Goal: Task Accomplishment & Management: Manage account settings

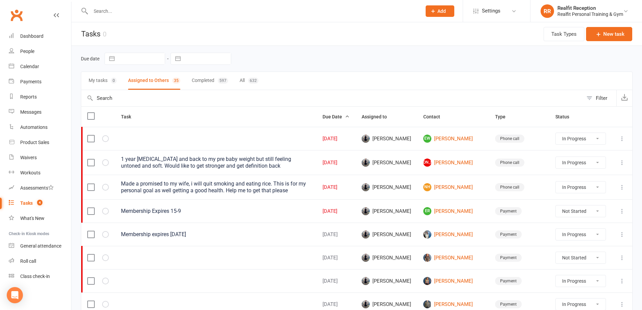
select select "started"
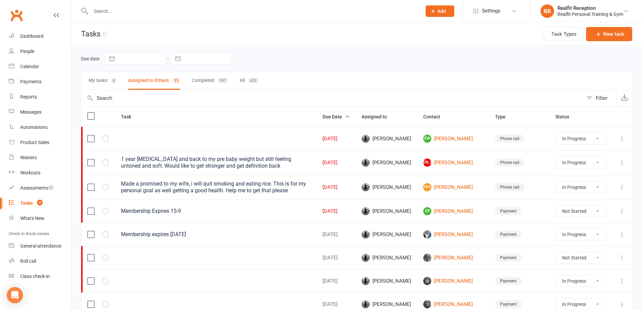
select select "started"
select select "waiting"
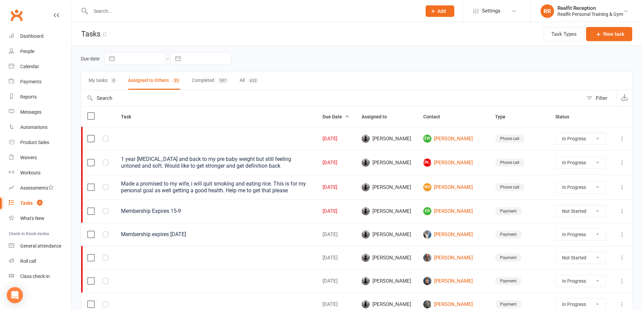
select select "waiting"
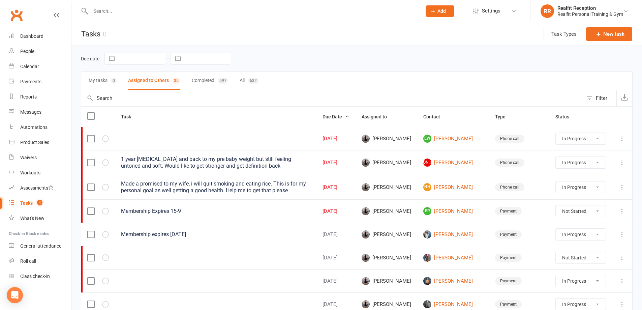
select select "started"
click at [34, 67] on div "Calendar" at bounding box center [29, 66] width 19 height 5
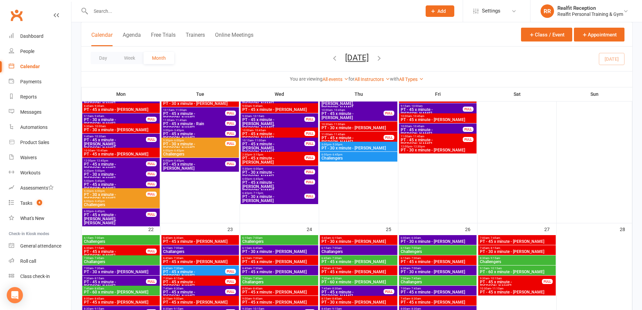
scroll to position [809, 0]
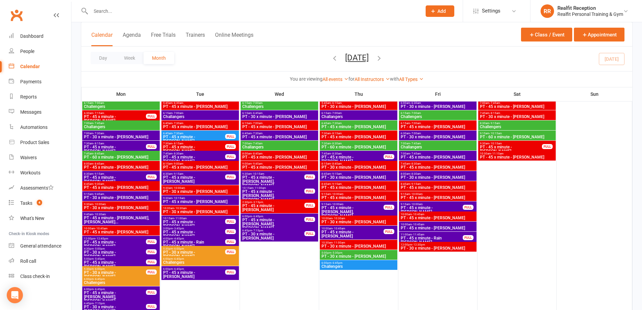
click at [447, 216] on span "PT - 45 x minute - [PERSON_NAME]" at bounding box center [437, 218] width 75 height 4
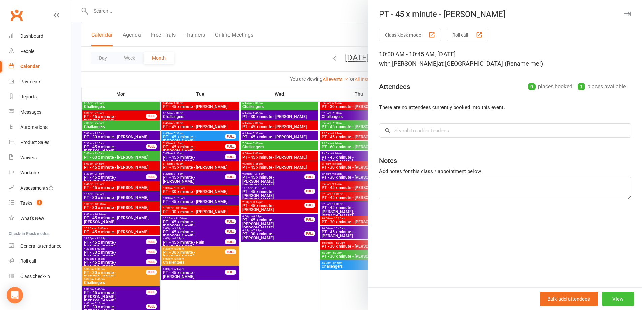
click at [613, 296] on button "View" at bounding box center [618, 298] width 32 height 14
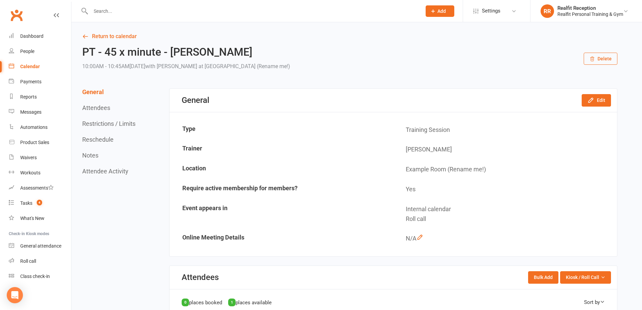
click at [600, 61] on button "Delete" at bounding box center [601, 59] width 34 height 12
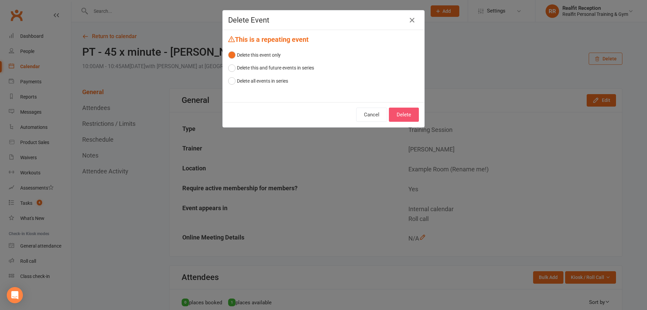
click at [403, 117] on button "Delete" at bounding box center [404, 114] width 30 height 14
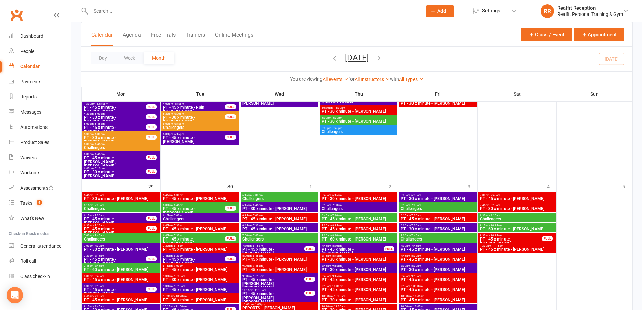
scroll to position [977, 0]
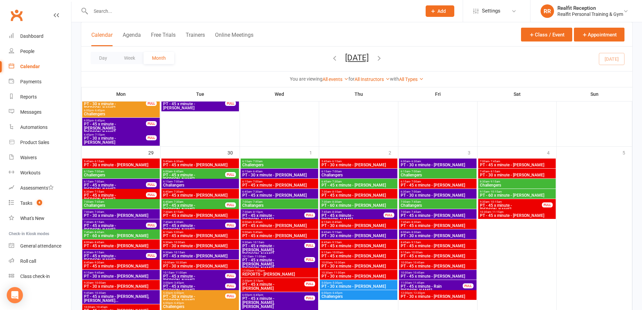
click at [463, 264] on span "PT - 45 x minute - [PERSON_NAME]" at bounding box center [437, 266] width 75 height 4
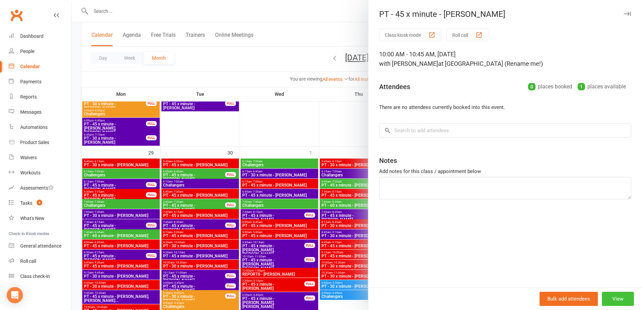
drag, startPoint x: 605, startPoint y: 299, endPoint x: 603, endPoint y: 293, distance: 5.8
click at [604, 298] on button "View" at bounding box center [618, 298] width 32 height 14
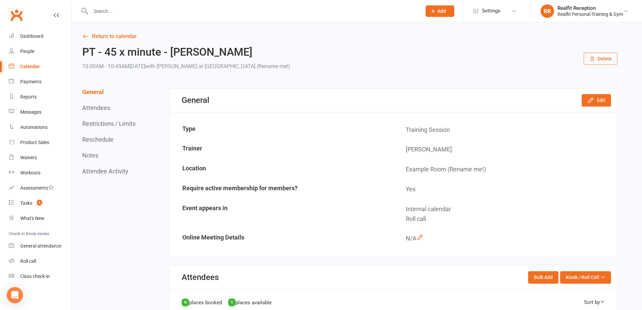
click at [598, 59] on button "Delete" at bounding box center [601, 59] width 34 height 12
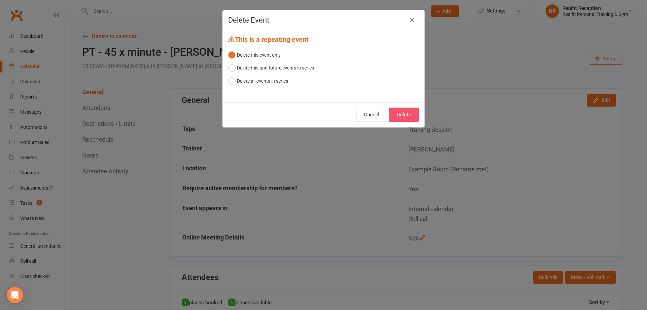
click at [412, 117] on button "Delete" at bounding box center [404, 114] width 30 height 14
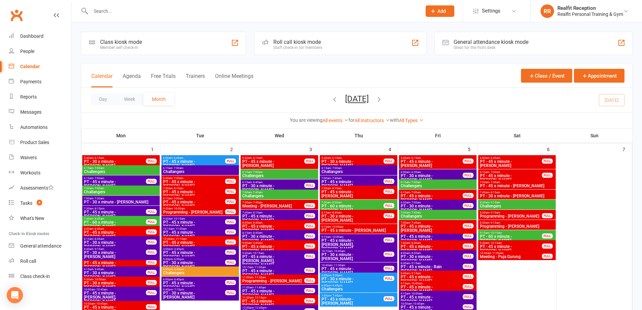
click at [111, 10] on input "text" at bounding box center [253, 10] width 328 height 9
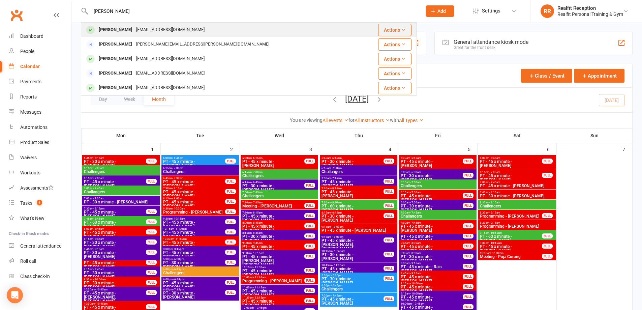
type input "[PERSON_NAME]"
click at [110, 25] on div "[PERSON_NAME]" at bounding box center [115, 30] width 37 height 10
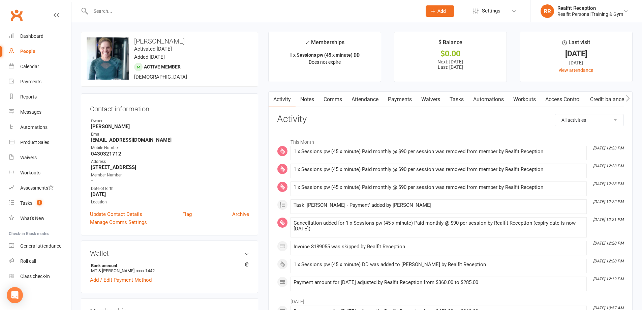
click at [406, 101] on link "Payments" at bounding box center [399, 100] width 33 height 16
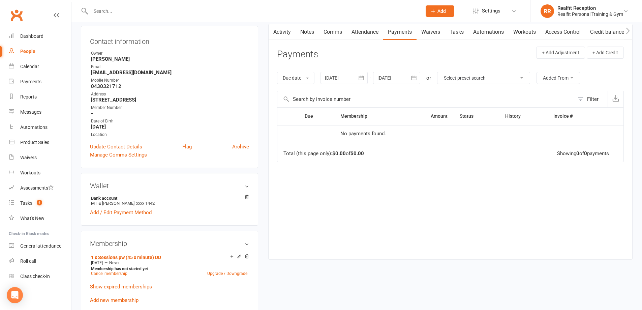
scroll to position [101, 0]
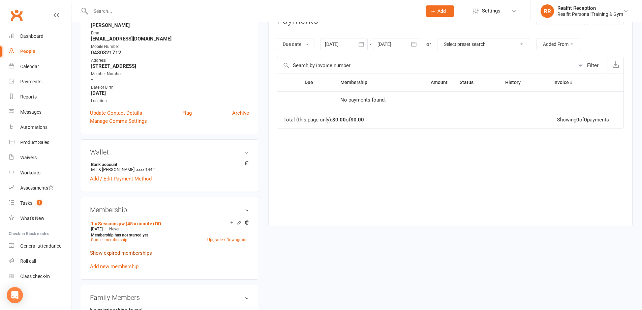
click at [135, 251] on link "Show expired memberships" at bounding box center [121, 253] width 62 height 6
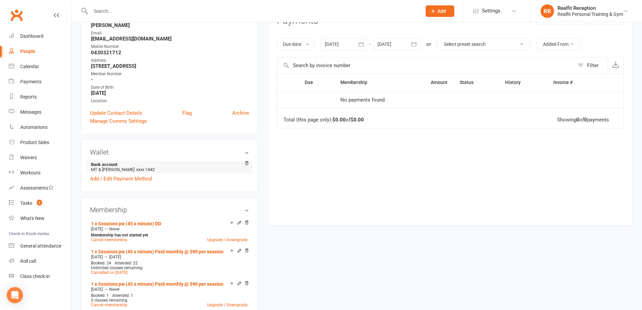
scroll to position [0, 0]
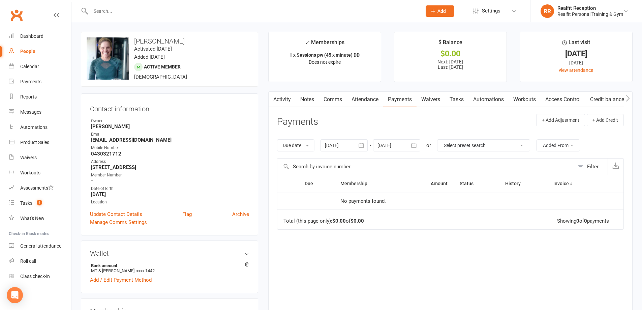
click at [416, 147] on icon "button" at bounding box center [413, 145] width 7 height 7
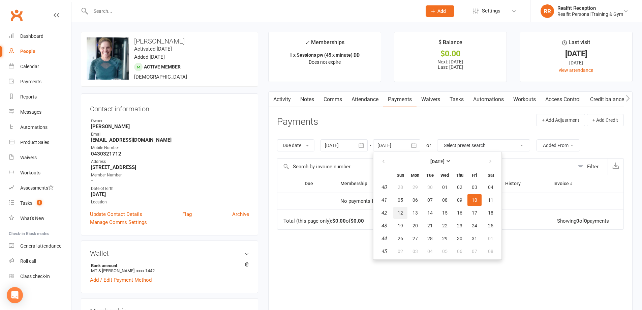
click at [402, 213] on span "12" at bounding box center [400, 212] width 5 height 5
type input "12 Oct 2025"
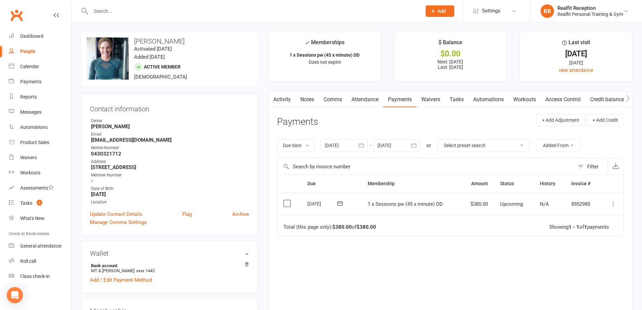
click at [612, 205] on icon at bounding box center [613, 204] width 7 height 7
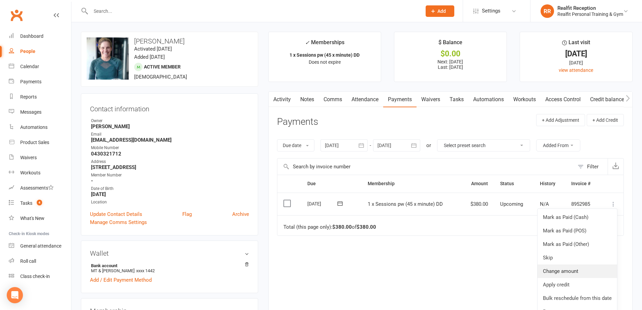
click at [573, 268] on link "Change amount" at bounding box center [577, 270] width 80 height 13
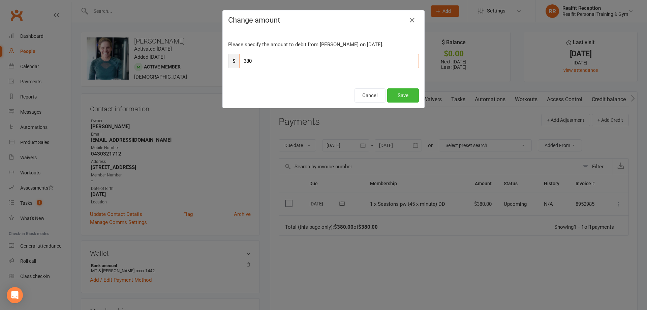
drag, startPoint x: 263, startPoint y: 61, endPoint x: 231, endPoint y: 60, distance: 31.7
click at [231, 60] on div "$ 380" at bounding box center [323, 61] width 191 height 14
drag, startPoint x: 276, startPoint y: 62, endPoint x: 225, endPoint y: 60, distance: 51.3
click at [225, 60] on div "Please specify the amount to debit from Erin Kitson on Oct 11, 2025. $ 200" at bounding box center [324, 56] width 202 height 53
type input "190"
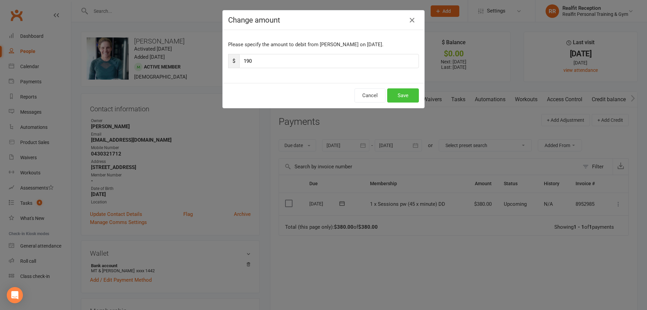
click at [395, 97] on button "Save" at bounding box center [403, 95] width 32 height 14
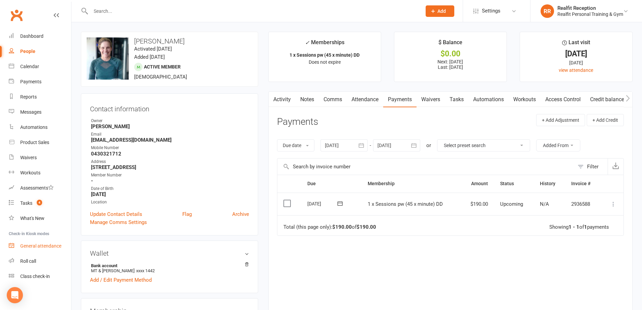
click at [37, 245] on div "General attendance" at bounding box center [40, 245] width 41 height 5
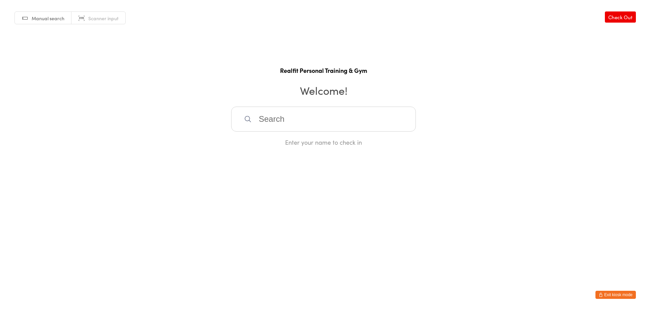
drag, startPoint x: 271, startPoint y: 113, endPoint x: 259, endPoint y: 107, distance: 13.1
click at [269, 112] on input "search" at bounding box center [323, 118] width 185 height 25
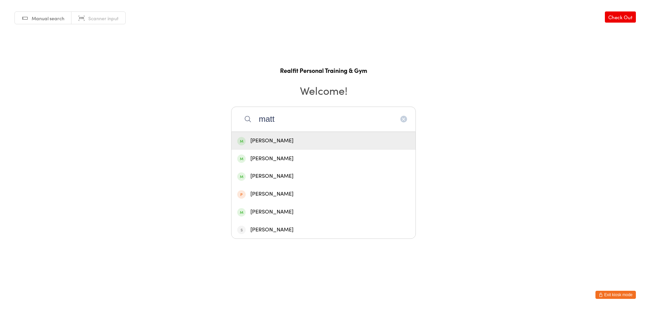
type input "matt"
click at [270, 141] on div "[PERSON_NAME]" at bounding box center [323, 140] width 173 height 9
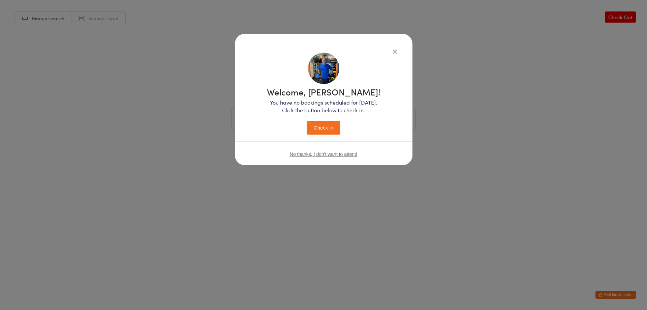
click at [335, 124] on button "Check in" at bounding box center [324, 128] width 34 height 14
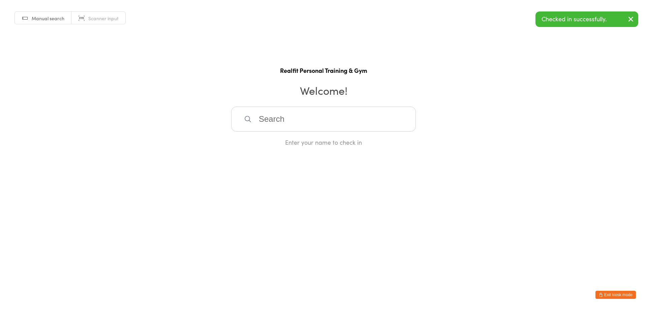
click at [617, 296] on button "Exit kiosk mode" at bounding box center [615, 294] width 40 height 8
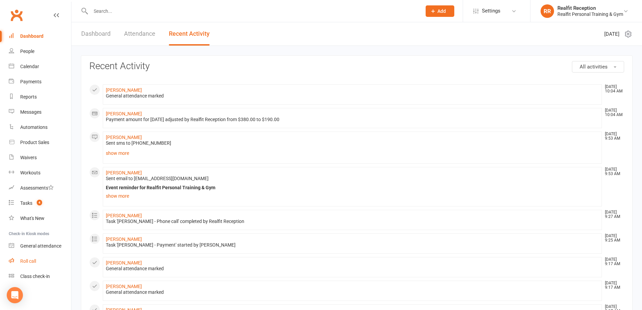
click at [31, 260] on div "Roll call" at bounding box center [28, 260] width 16 height 5
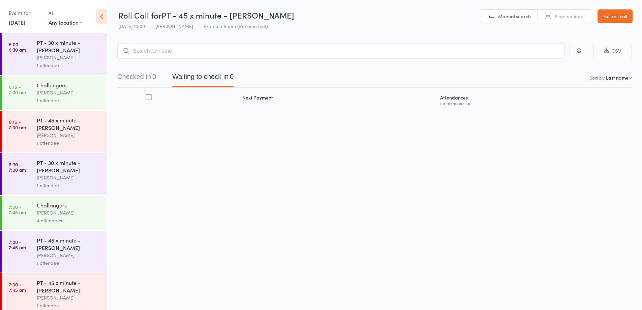
click at [199, 45] on input "search" at bounding box center [340, 51] width 447 height 16
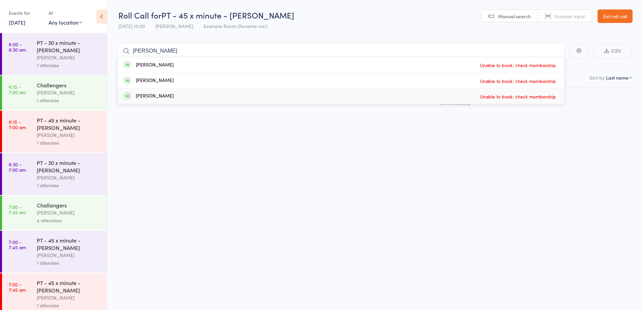
type input "[PERSON_NAME]"
click at [551, 158] on div "Roll Call for PT - 45 x minute - Erin Kitson 12 Sep 10:00 David Smethurst Examp…" at bounding box center [321, 155] width 642 height 310
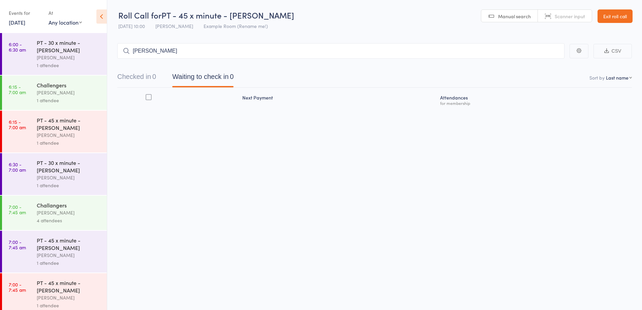
click at [607, 16] on link "Exit roll call" at bounding box center [614, 15] width 35 height 13
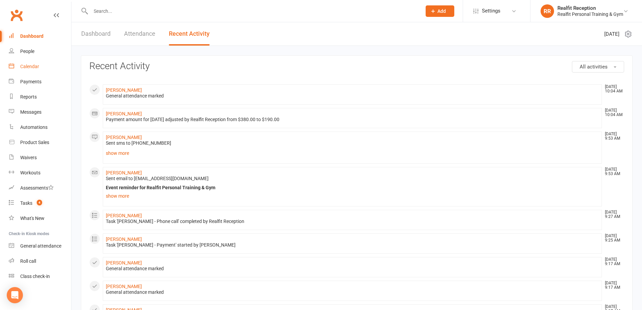
click at [29, 65] on div "Calendar" at bounding box center [29, 66] width 19 height 5
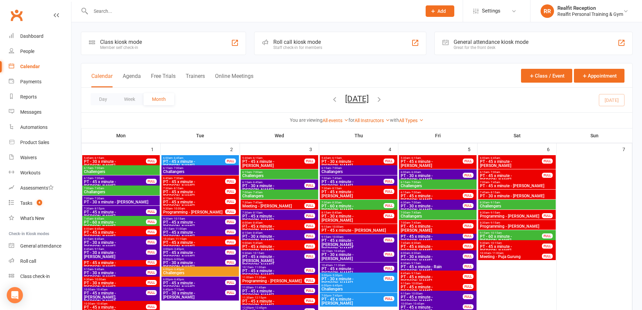
scroll to position [303, 0]
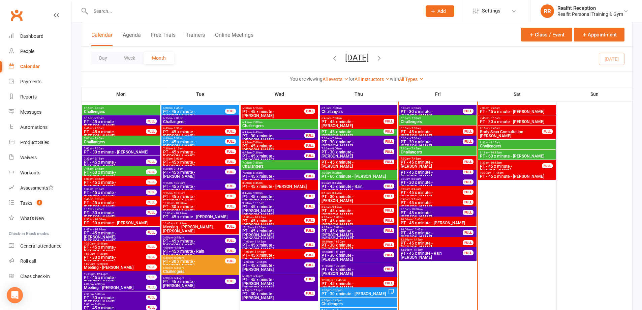
click at [456, 222] on span "PT - 45 x minute - [PERSON_NAME]" at bounding box center [437, 223] width 75 height 4
click at [463, 221] on span "PT - 45 x minute - [PERSON_NAME]" at bounding box center [437, 223] width 75 height 4
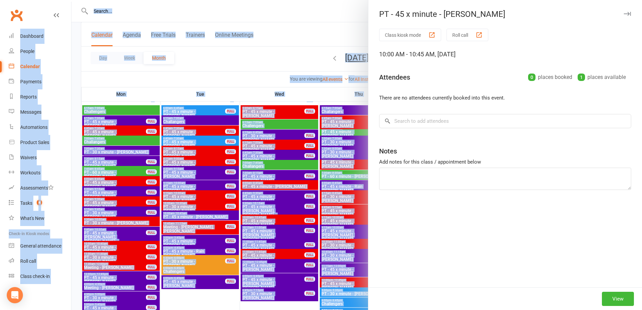
click at [463, 0] on div "PT - 45 x minute - [PERSON_NAME] Class kiosk mode Roll call 10:00 AM - 10:45 AM…" at bounding box center [356, 0] width 571 height 0
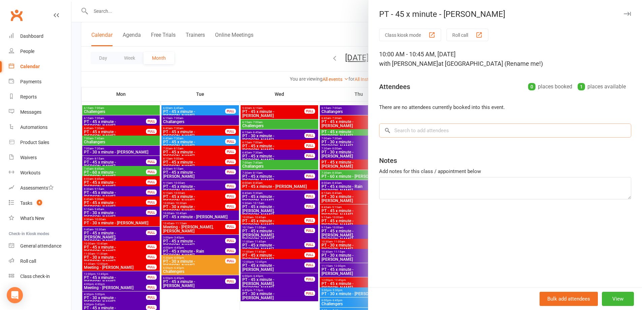
click at [429, 132] on input "search" at bounding box center [505, 130] width 252 height 14
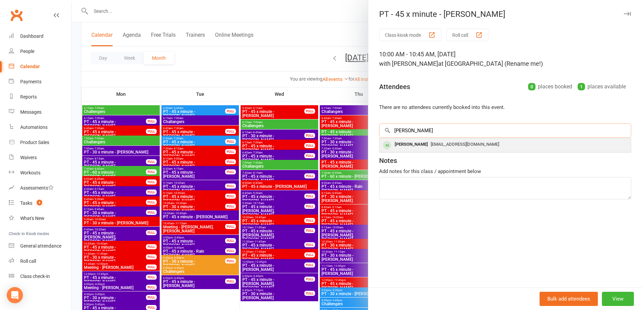
type input "[PERSON_NAME]"
click at [429, 149] on div "[EMAIL_ADDRESS][DOMAIN_NAME]" at bounding box center [505, 145] width 246 height 10
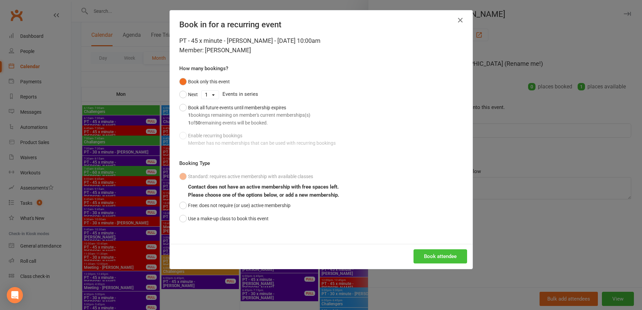
click at [443, 257] on button "Book attendee" at bounding box center [440, 256] width 54 height 14
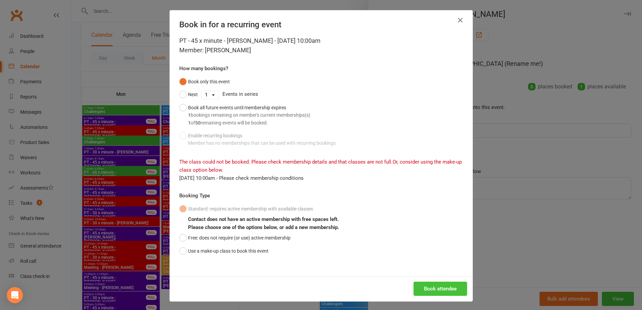
click at [448, 291] on button "Book attendee" at bounding box center [440, 288] width 54 height 14
click at [456, 23] on icon "button" at bounding box center [460, 20] width 8 height 8
